Goal: Information Seeking & Learning: Learn about a topic

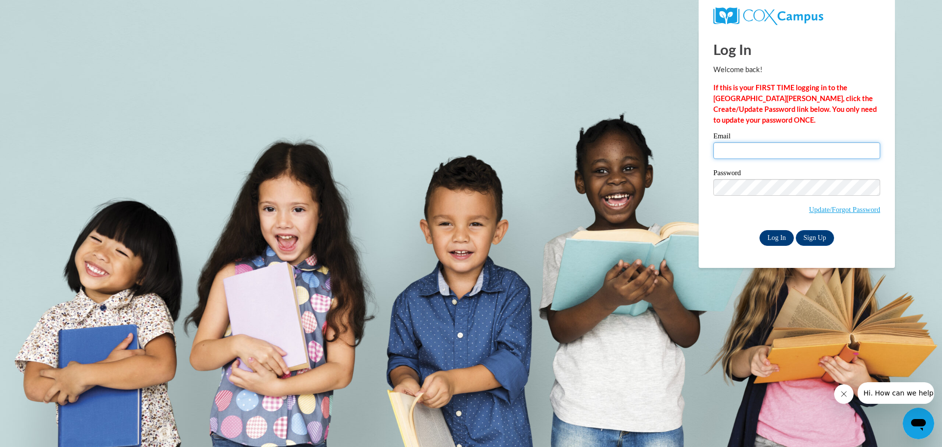
type input "tina.wilson@howlandschools.org"
click at [778, 231] on input "Log In" at bounding box center [777, 238] width 34 height 16
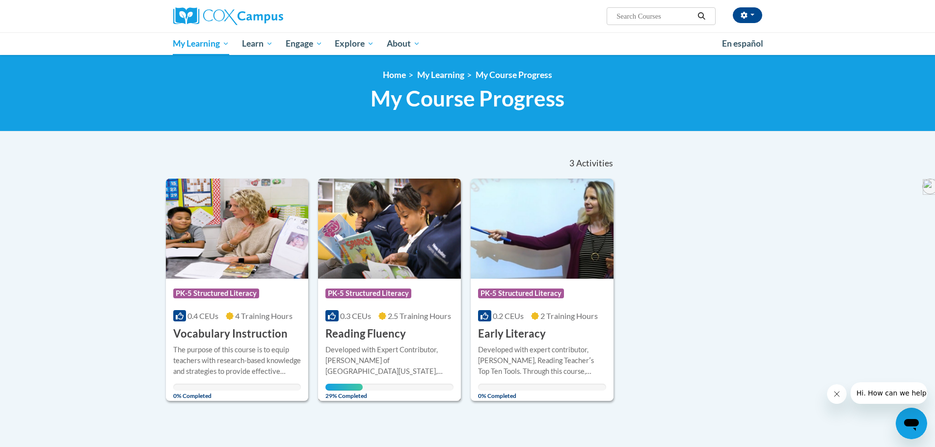
click at [384, 361] on div "Developed with Expert Contributor, [PERSON_NAME] of [GEOGRAPHIC_DATA][US_STATE]…" at bounding box center [389, 360] width 128 height 32
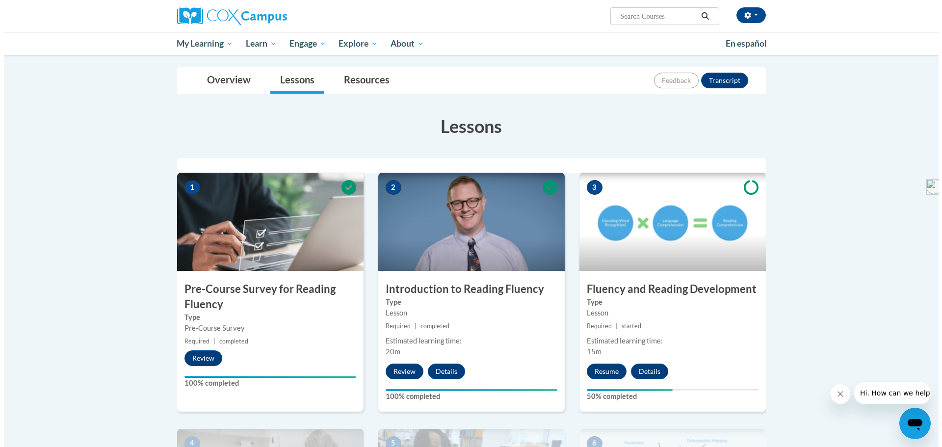
scroll to position [147, 0]
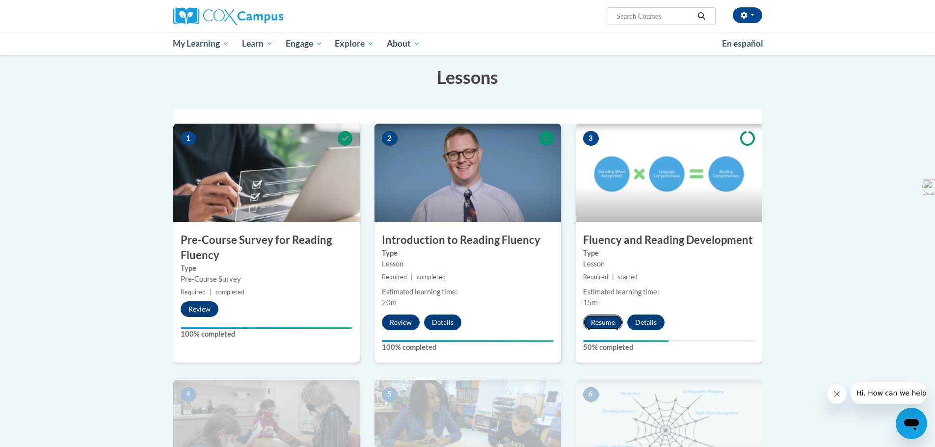
click at [605, 319] on button "Resume" at bounding box center [603, 323] width 40 height 16
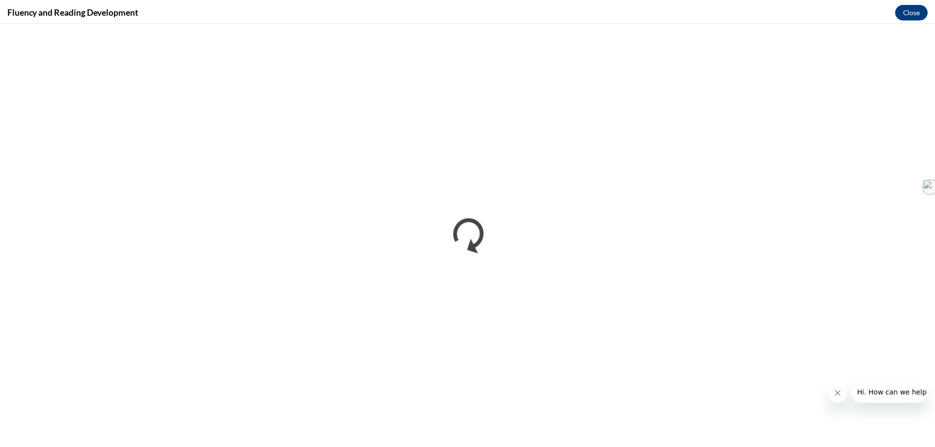
scroll to position [0, 0]
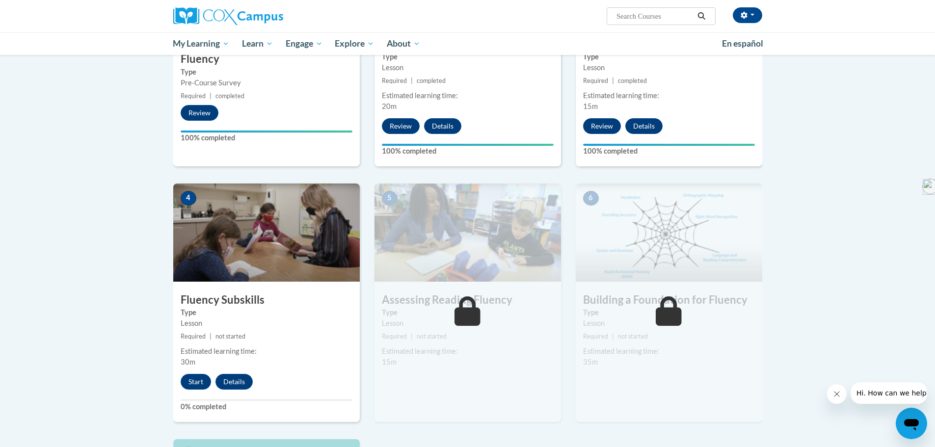
scroll to position [245, 0]
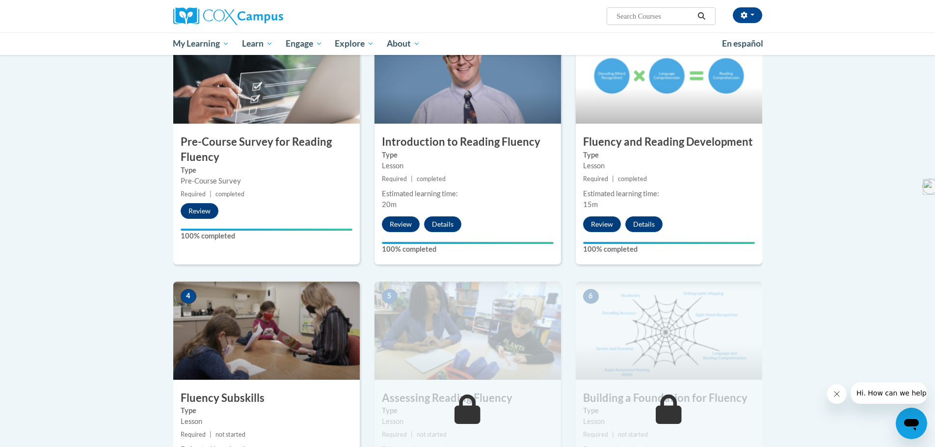
click at [263, 343] on img at bounding box center [266, 331] width 186 height 98
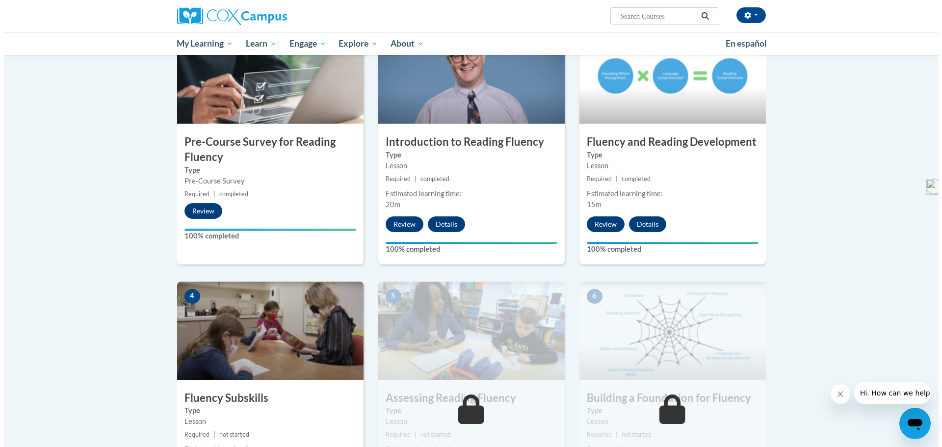
scroll to position [393, 0]
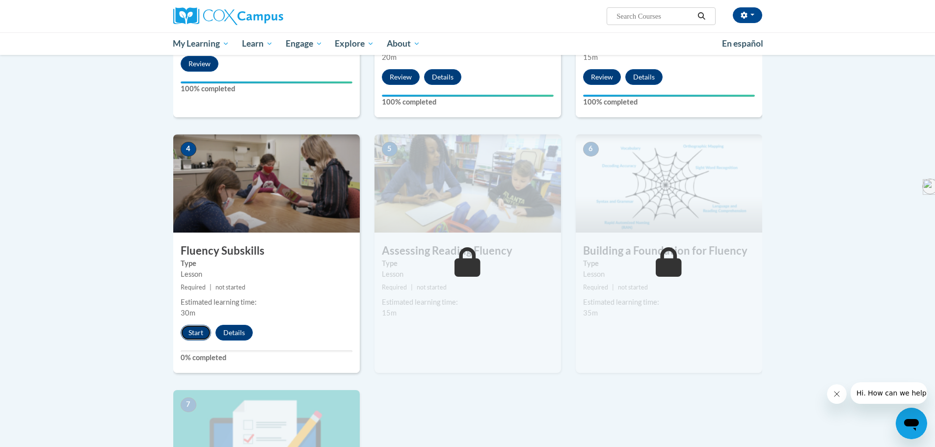
click at [195, 333] on button "Start" at bounding box center [196, 333] width 30 height 16
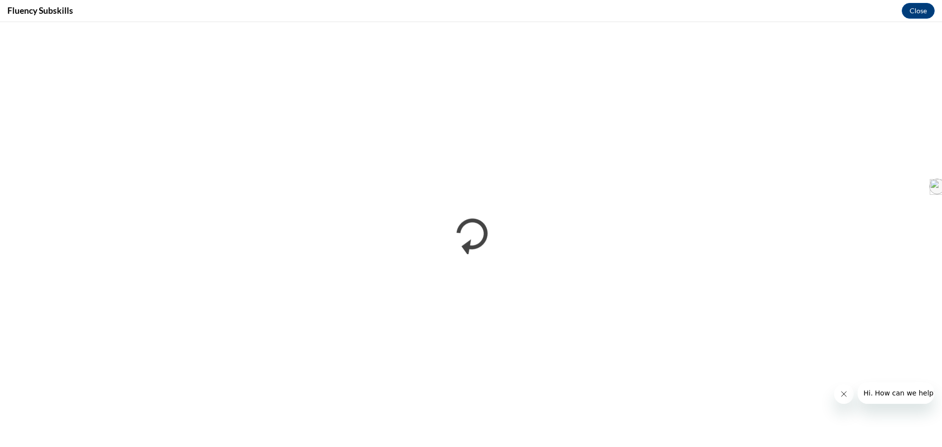
scroll to position [0, 0]
